Goal: Navigation & Orientation: Understand site structure

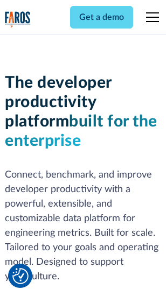
scroll to position [162, 0]
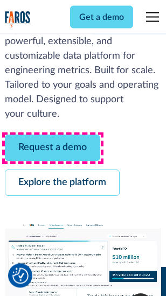
click at [53, 148] on link "Request a demo" at bounding box center [52, 148] width 95 height 26
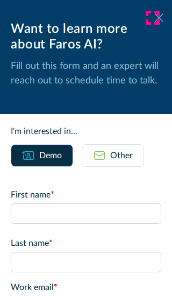
click at [155, 18] on icon at bounding box center [159, 17] width 9 height 8
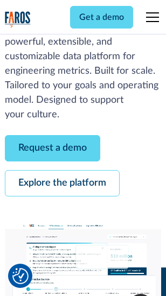
scroll to position [197, 0]
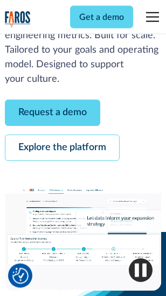
click at [62, 148] on link "Explore the platform" at bounding box center [62, 148] width 114 height 26
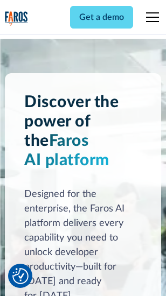
scroll to position [8191, 0]
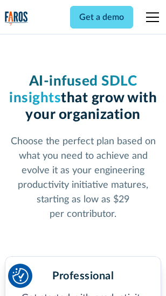
scroll to position [1708, 0]
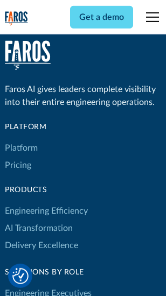
click at [21, 148] on link "Platform" at bounding box center [21, 147] width 33 height 17
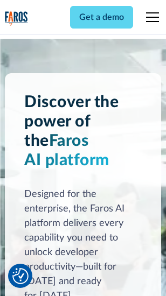
scroll to position [8536, 0]
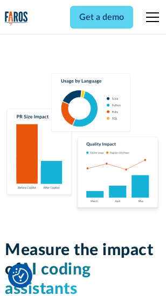
scroll to position [6714, 0]
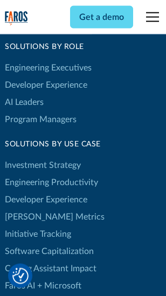
click at [32, 208] on link "[PERSON_NAME] Metrics" at bounding box center [54, 216] width 99 height 17
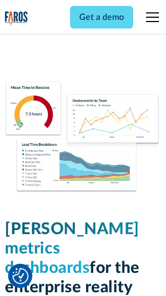
scroll to position [4762, 0]
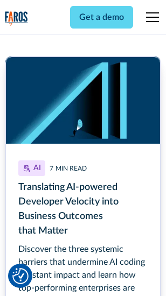
scroll to position [4869, 0]
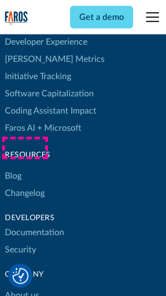
click at [25, 184] on link "Changelog" at bounding box center [25, 192] width 40 height 17
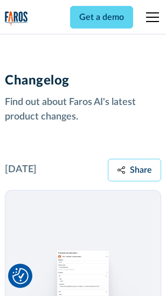
scroll to position [13182, 0]
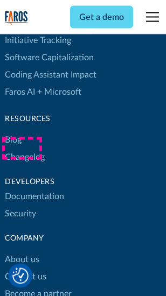
click at [21, 251] on link "About us" at bounding box center [22, 259] width 34 height 17
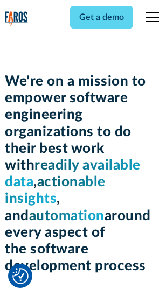
scroll to position [3721, 0]
